Goal: Find specific page/section: Find specific page/section

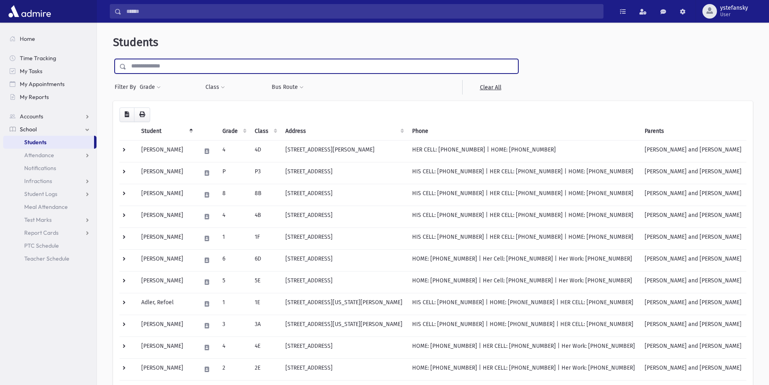
click at [149, 70] on input "text" at bounding box center [322, 66] width 392 height 15
type input "***"
click at [113, 59] on input "submit" at bounding box center [124, 64] width 23 height 11
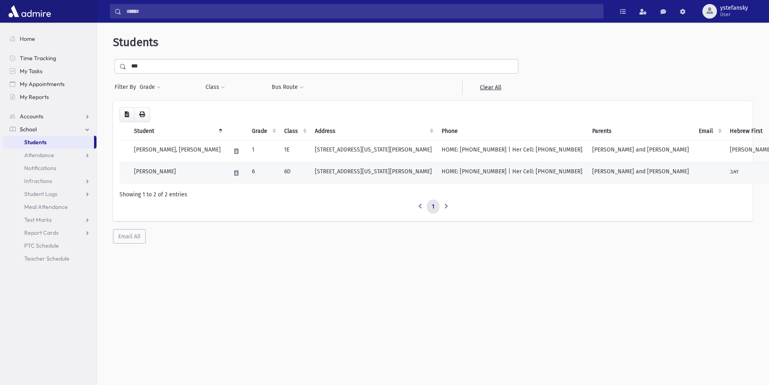
click at [331, 170] on td "[STREET_ADDRESS][US_STATE][PERSON_NAME]" at bounding box center [373, 173] width 127 height 22
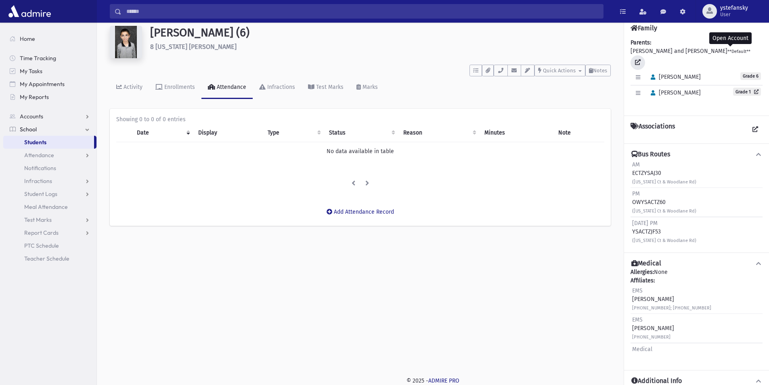
click at [641, 59] on icon at bounding box center [638, 62] width 6 height 6
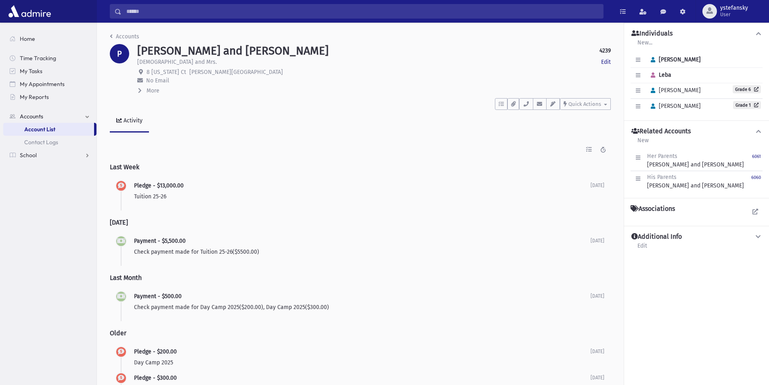
click at [760, 237] on icon at bounding box center [758, 237] width 7 height 6
